Goal: Use online tool/utility

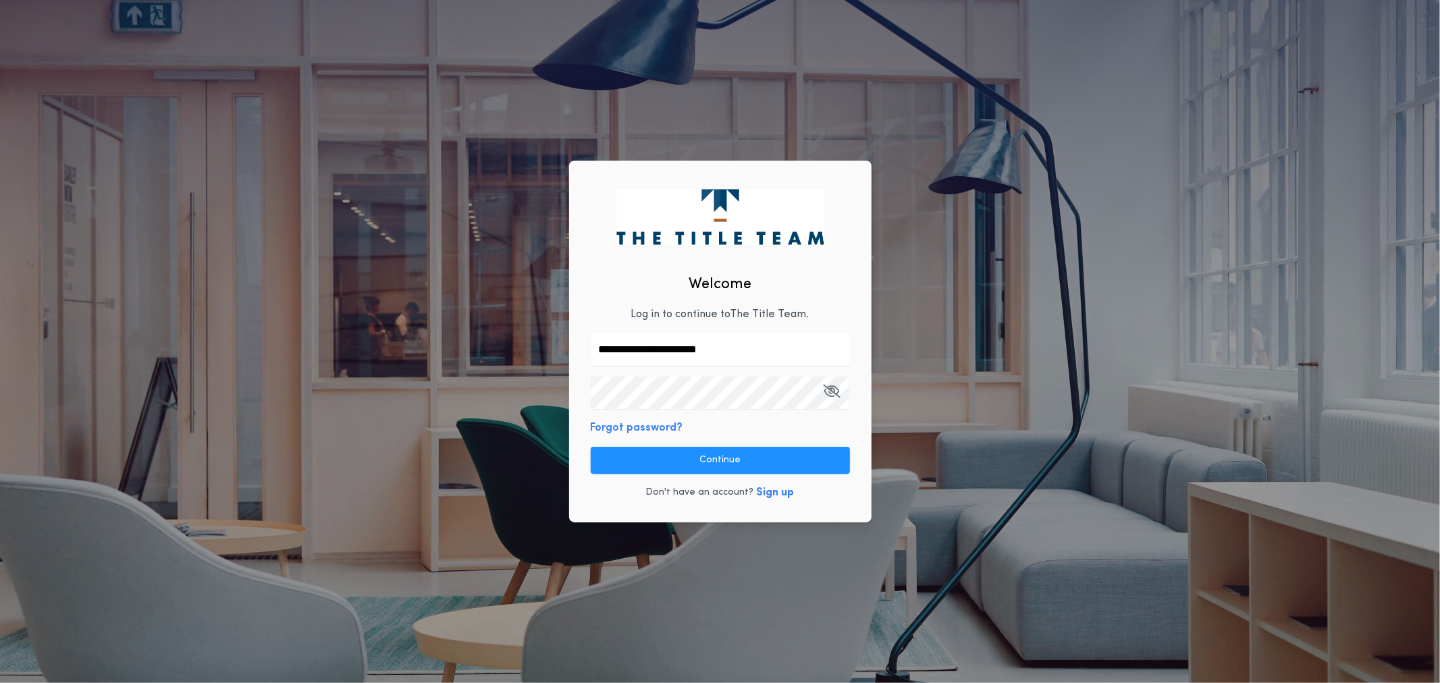
click at [683, 459] on button "Continue" at bounding box center [720, 460] width 259 height 27
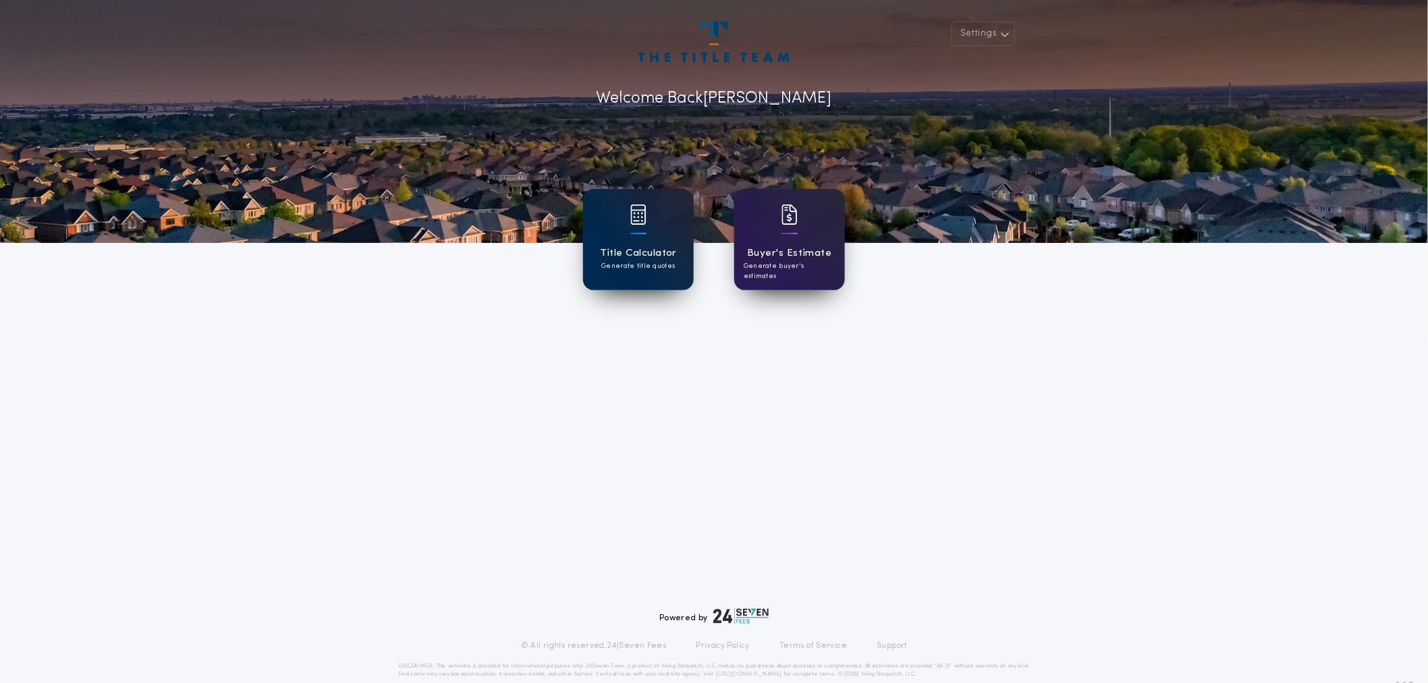
click at [651, 247] on h1 "Title Calculator" at bounding box center [638, 254] width 77 height 16
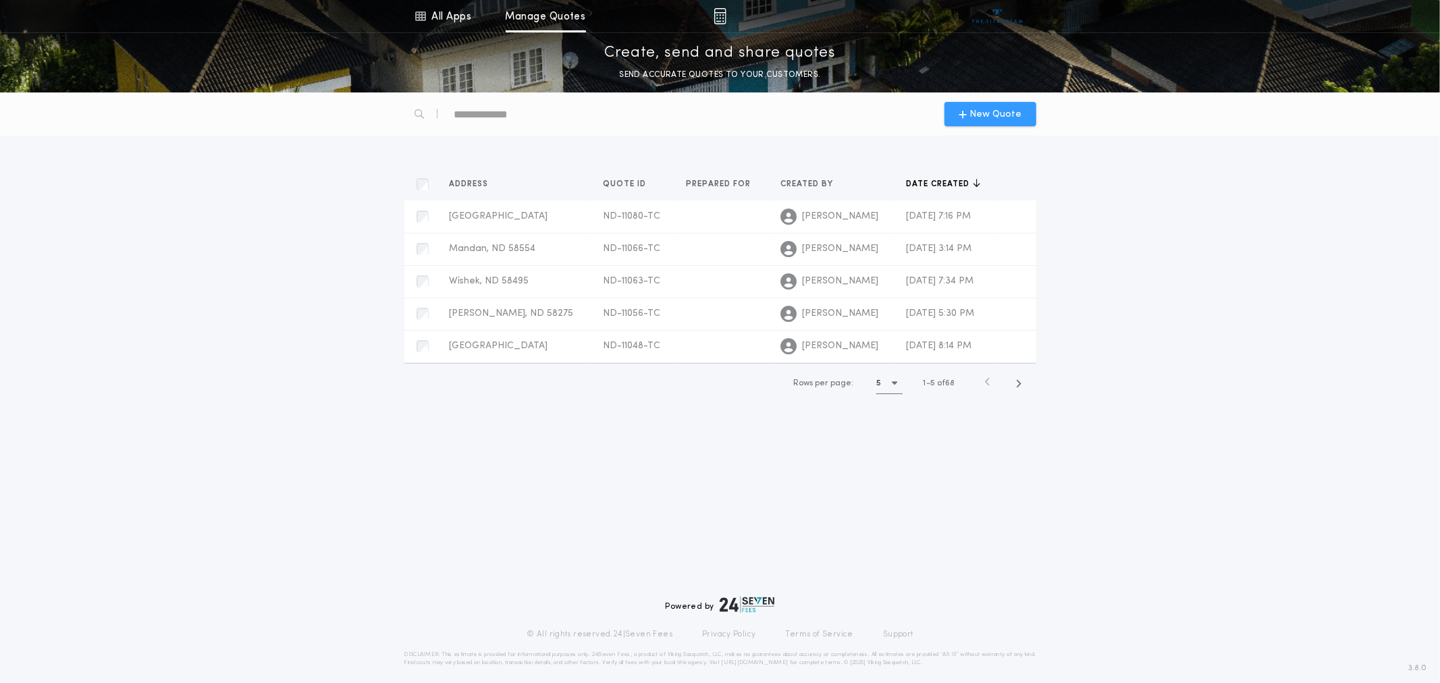
click at [983, 112] on span "New Quote" at bounding box center [995, 114] width 52 height 14
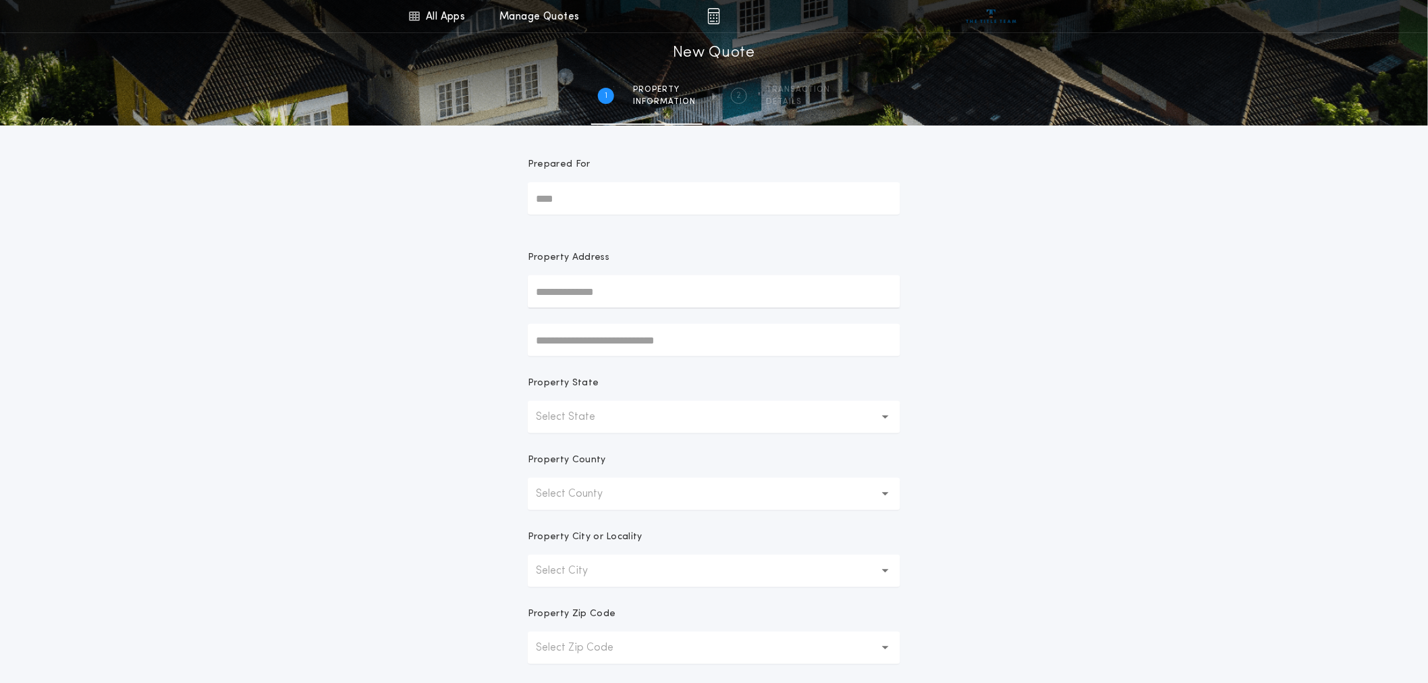
click at [609, 410] on p "Select State" at bounding box center [576, 417] width 81 height 16
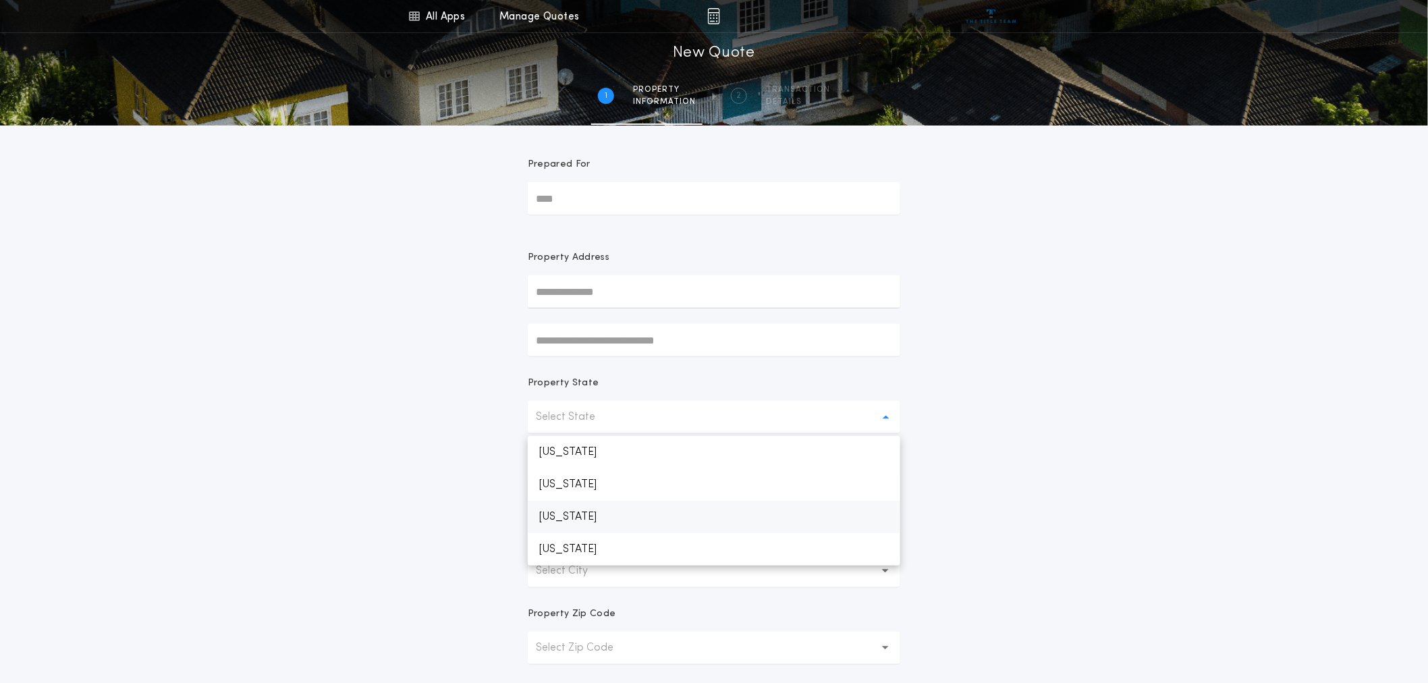
click at [612, 516] on p "[US_STATE]" at bounding box center [714, 517] width 373 height 32
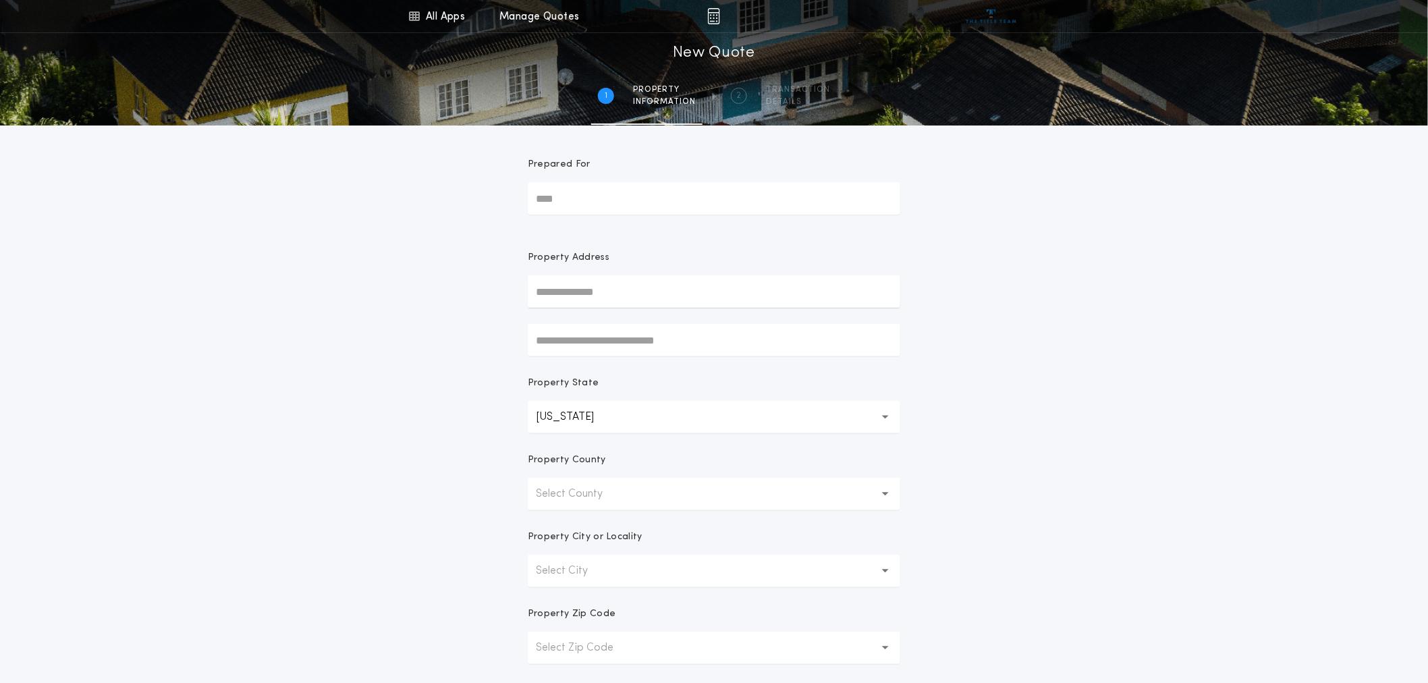
click at [624, 491] on button "Select County" at bounding box center [714, 494] width 373 height 32
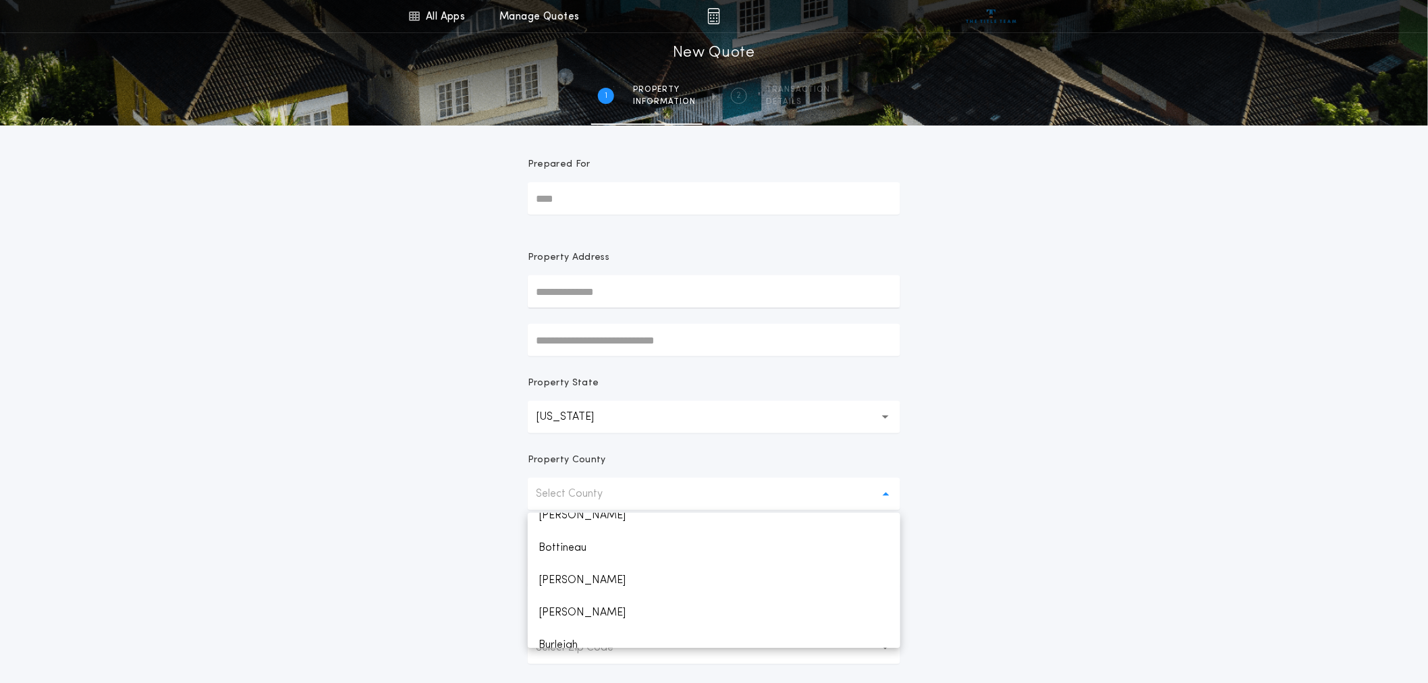
scroll to position [150, 0]
click at [591, 604] on p "Burleigh" at bounding box center [714, 606] width 373 height 32
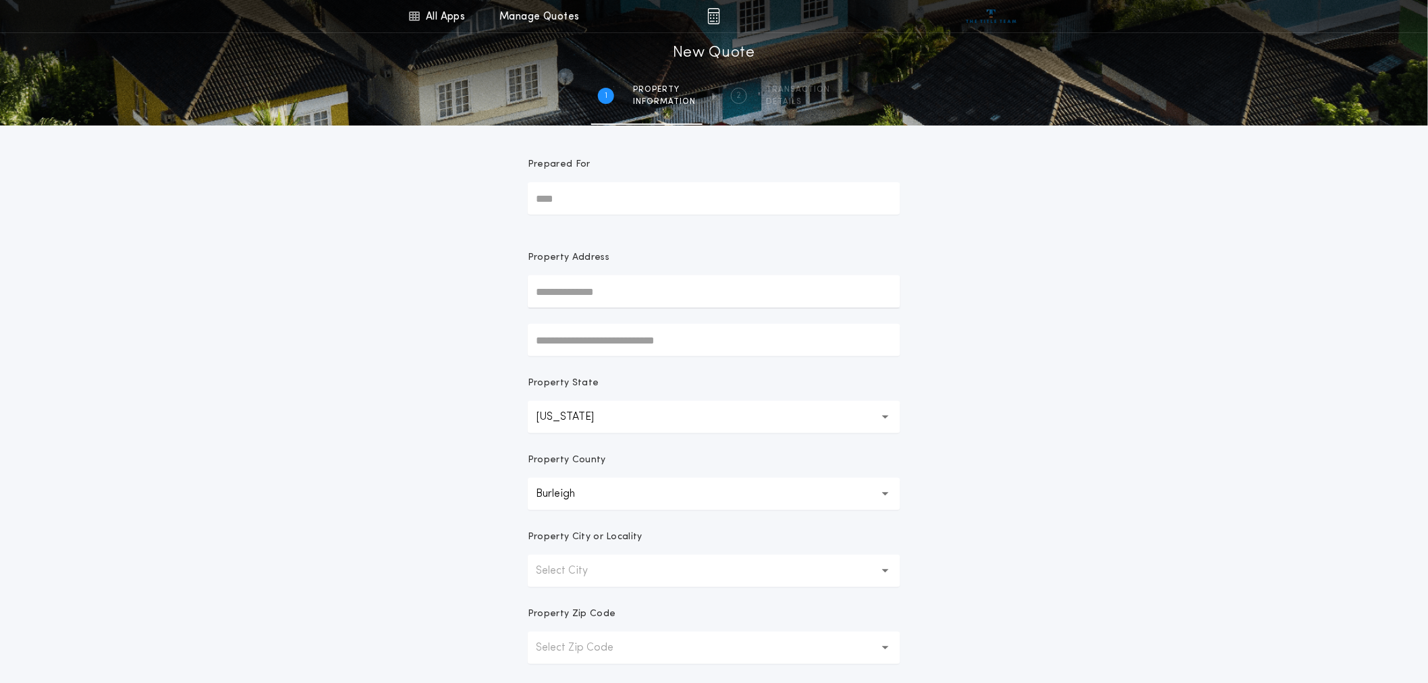
click at [636, 572] on button "Select City" at bounding box center [714, 571] width 373 height 32
click at [574, 663] on p "Bismarck" at bounding box center [714, 661] width 373 height 32
click at [639, 636] on button "Select Zip Code" at bounding box center [714, 648] width 373 height 32
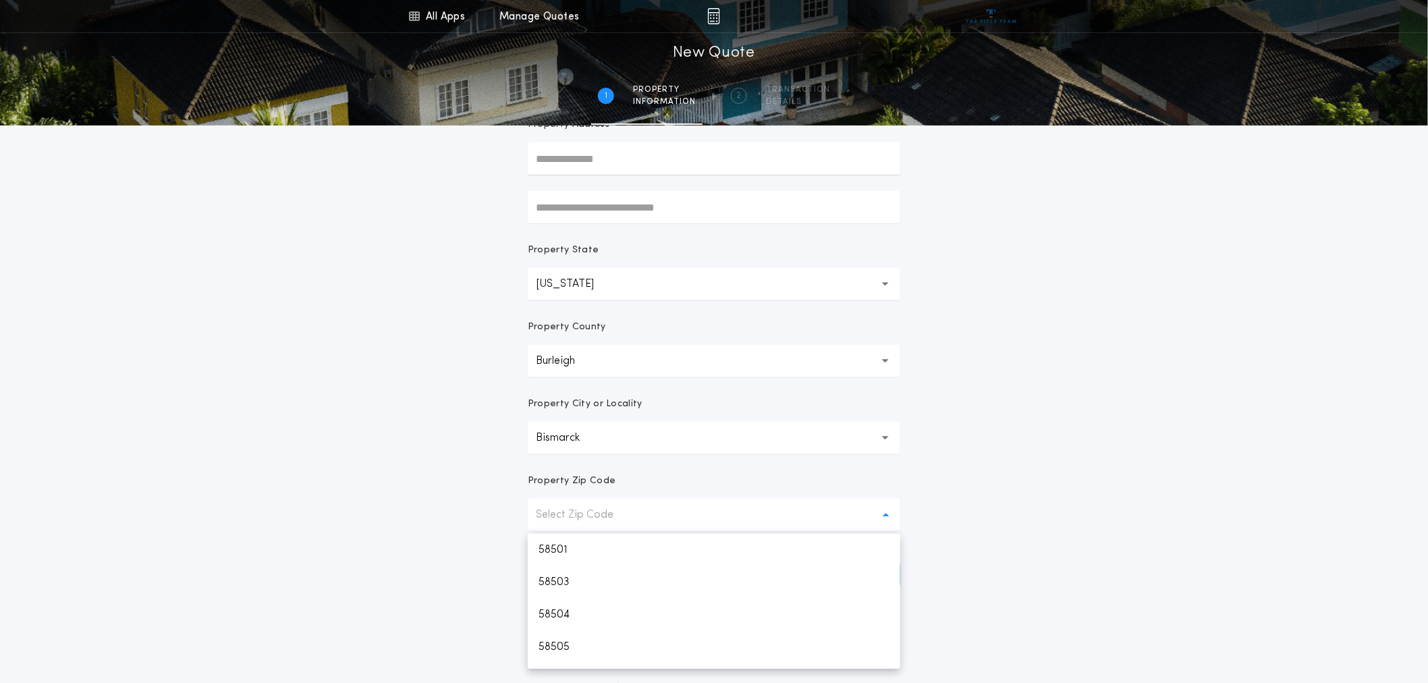
scroll to position [150, 0]
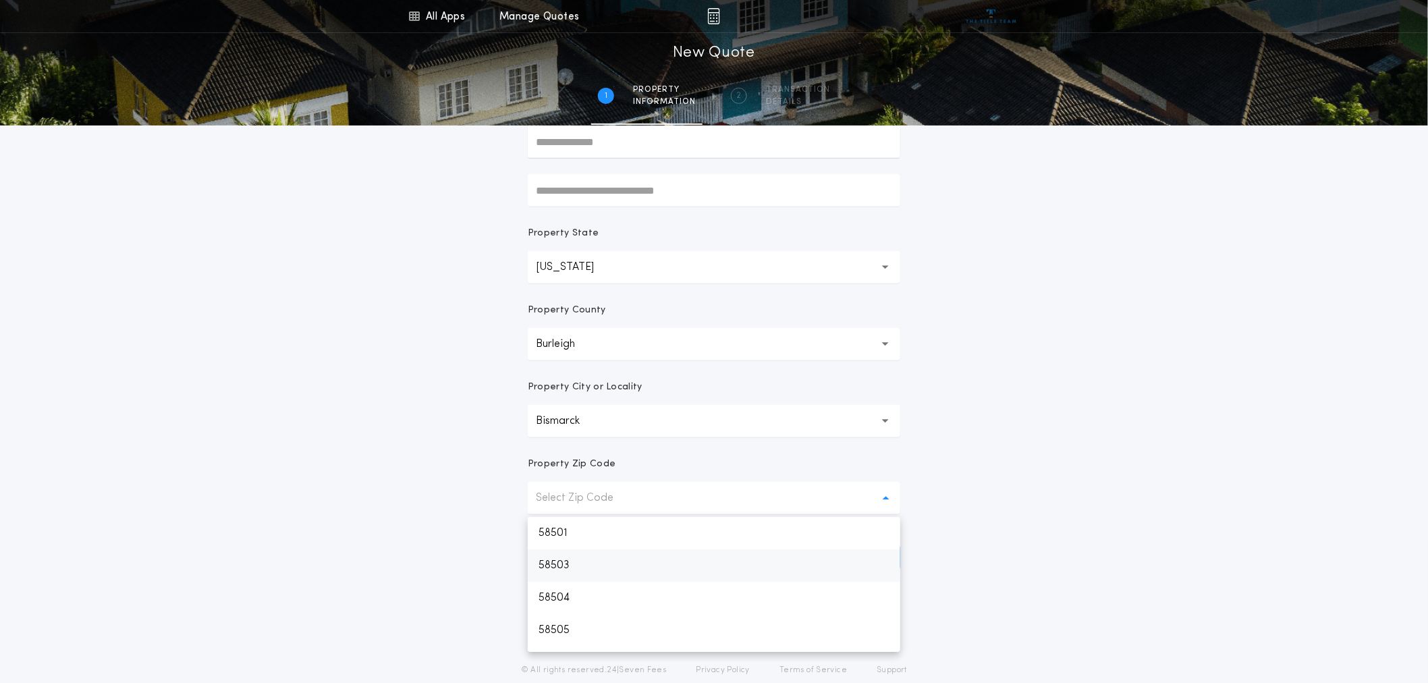
click at [614, 557] on p "58503" at bounding box center [714, 565] width 373 height 32
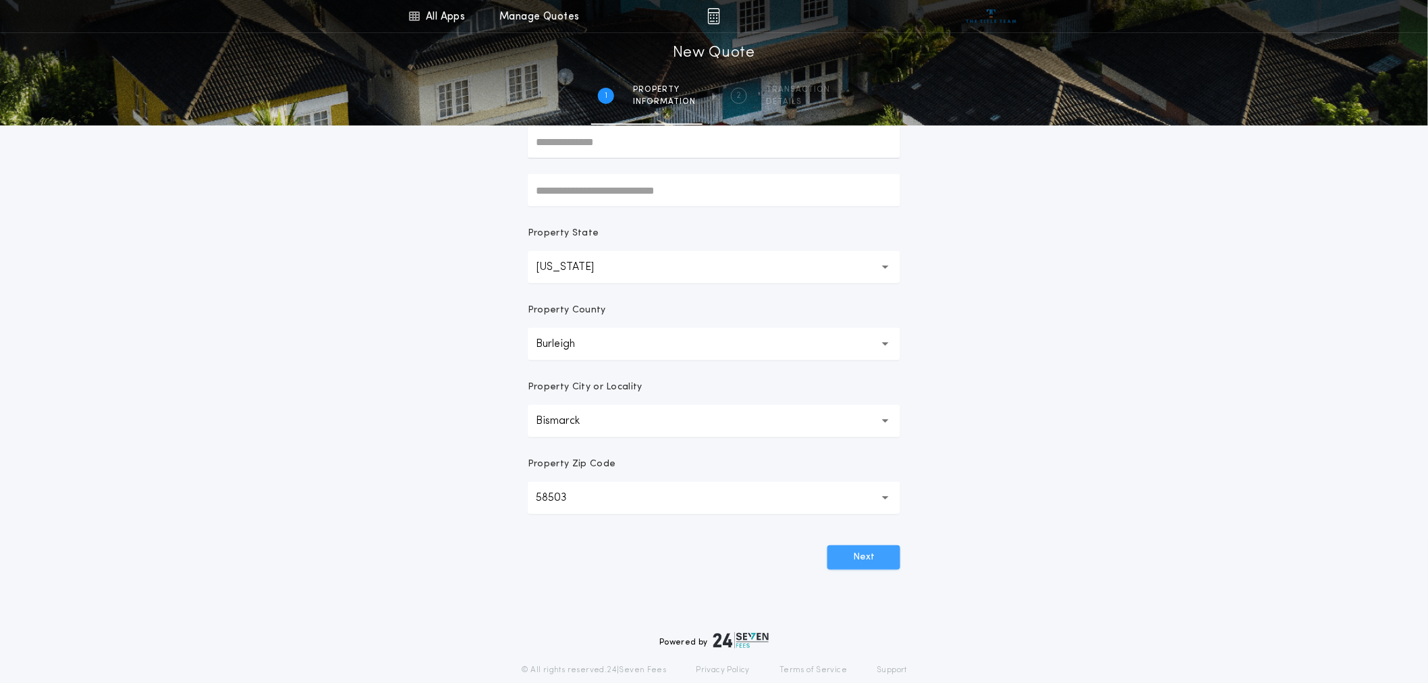
click at [879, 568] on button "Next" at bounding box center [863, 557] width 73 height 24
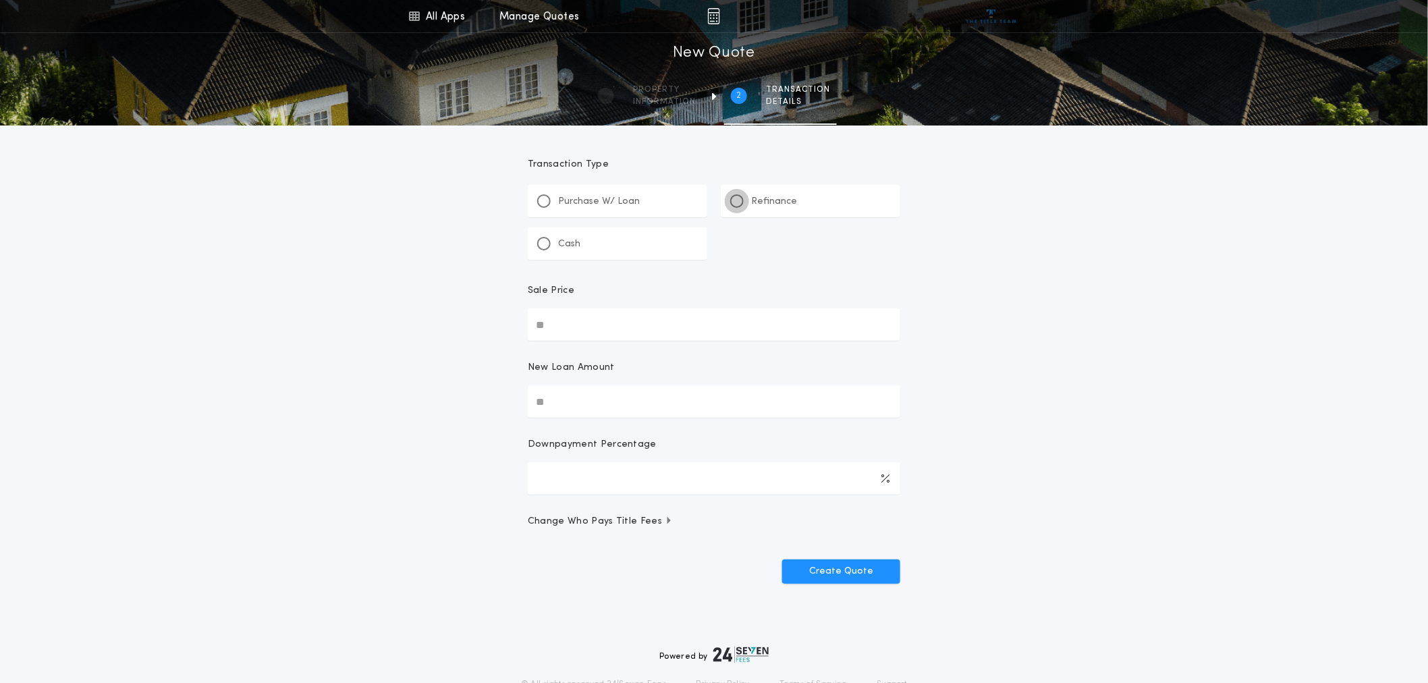
click at [734, 199] on div at bounding box center [737, 201] width 7 height 7
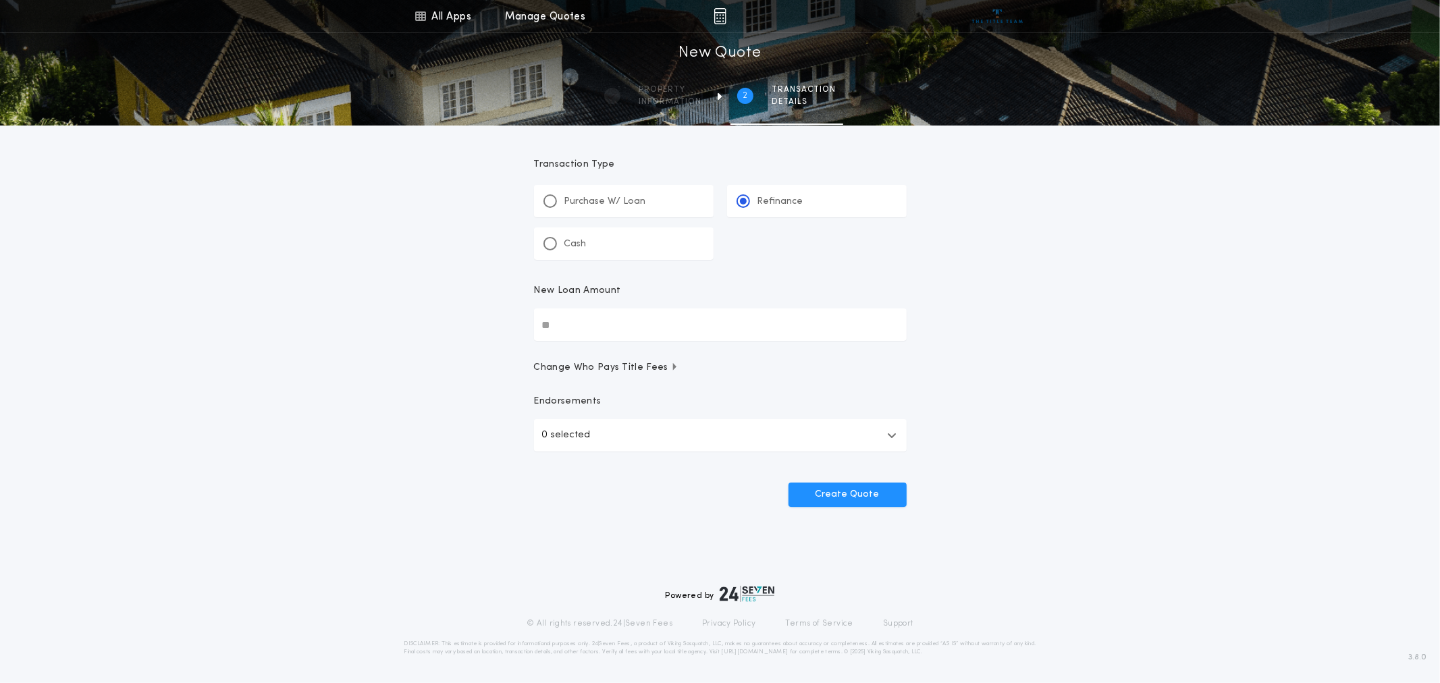
click at [554, 329] on input "New Loan Amount" at bounding box center [720, 324] width 373 height 32
type input "********"
click at [825, 494] on button "Create Quote" at bounding box center [847, 495] width 118 height 24
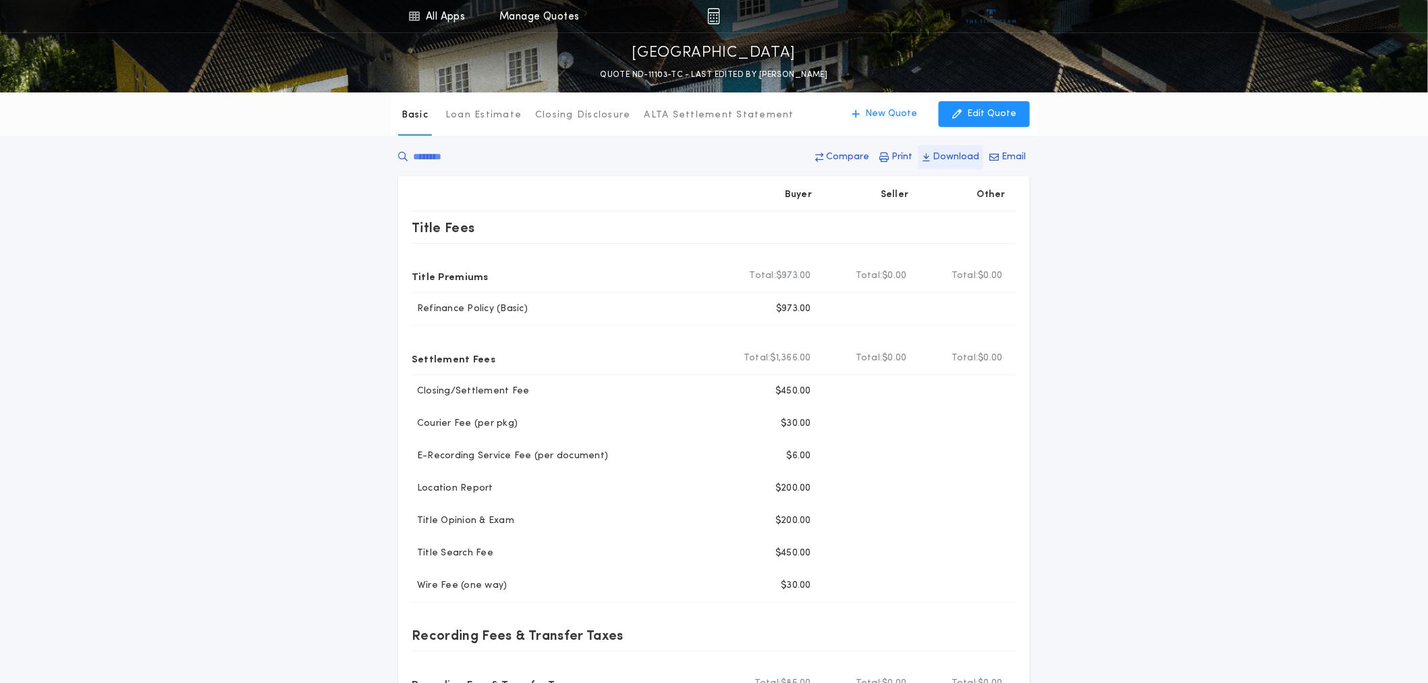
click at [953, 153] on p "Download" at bounding box center [956, 157] width 47 height 13
